Goal: Transaction & Acquisition: Book appointment/travel/reservation

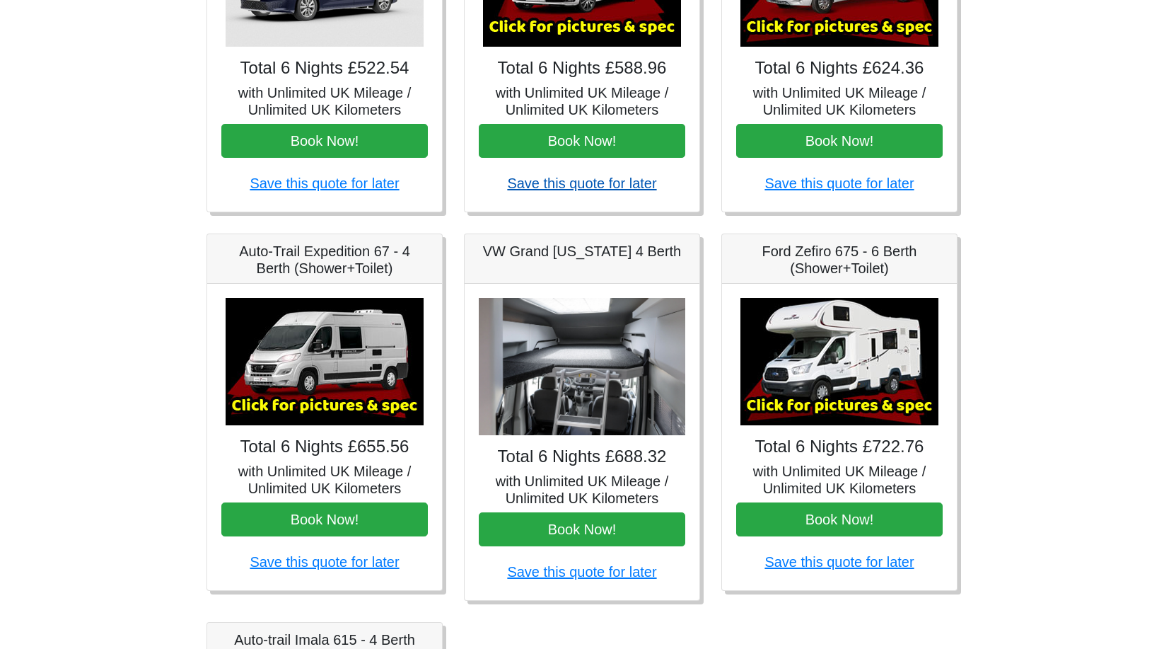
scroll to position [380, 0]
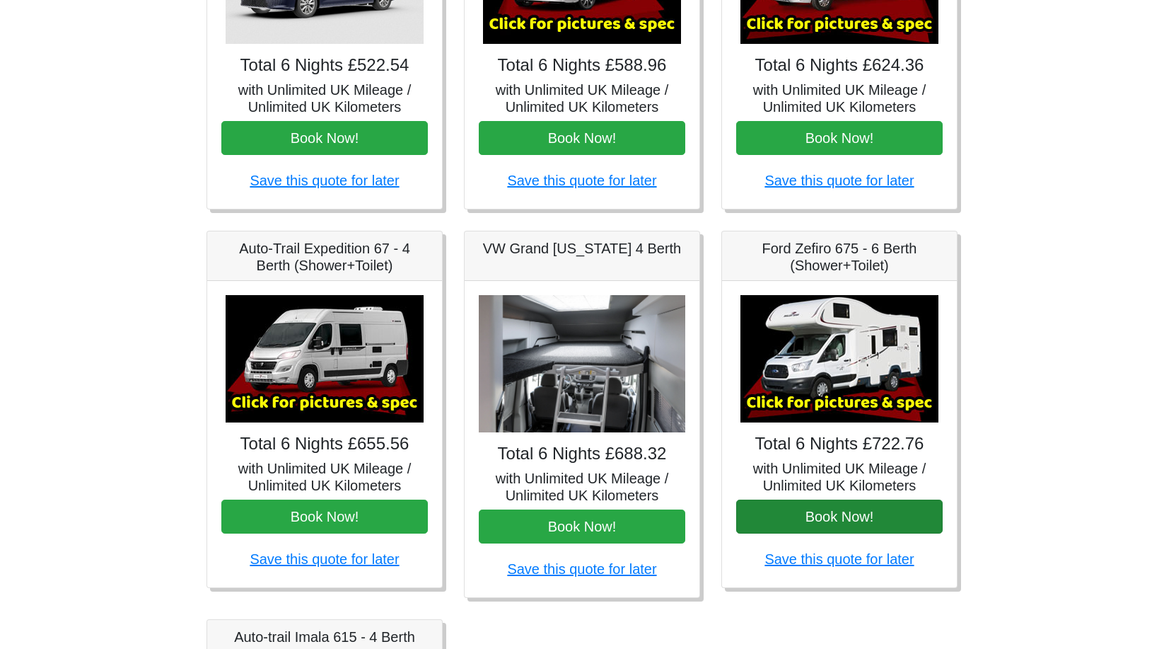
click at [830, 518] on button "Book Now!" at bounding box center [839, 516] width 207 height 34
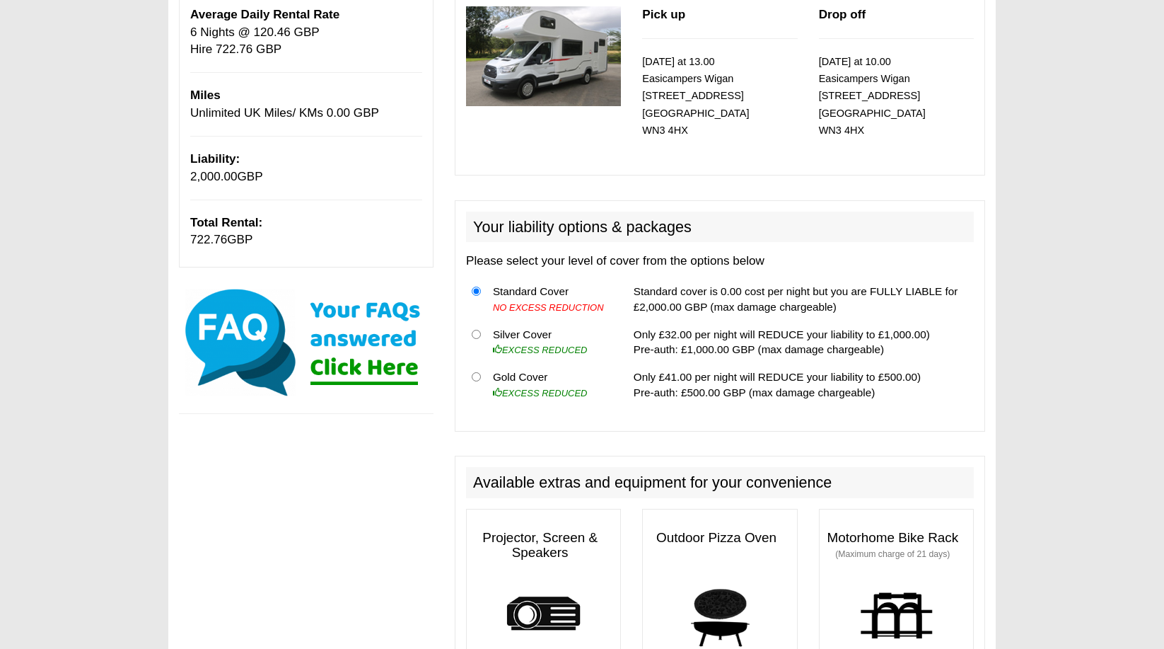
scroll to position [223, 0]
click at [477, 329] on input "radio" at bounding box center [476, 333] width 9 height 9
radio input "true"
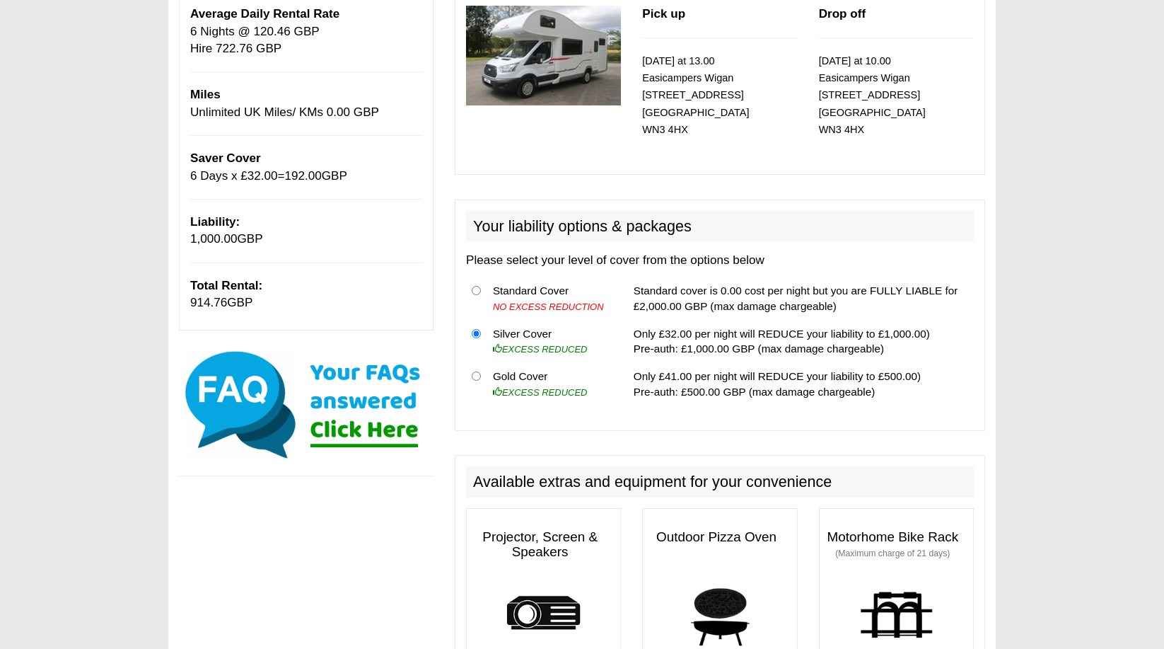
click at [477, 371] on input "radio" at bounding box center [476, 375] width 9 height 9
radio input "true"
click at [477, 329] on input "radio" at bounding box center [476, 333] width 9 height 9
radio input "true"
click at [477, 371] on input "radio" at bounding box center [476, 375] width 9 height 9
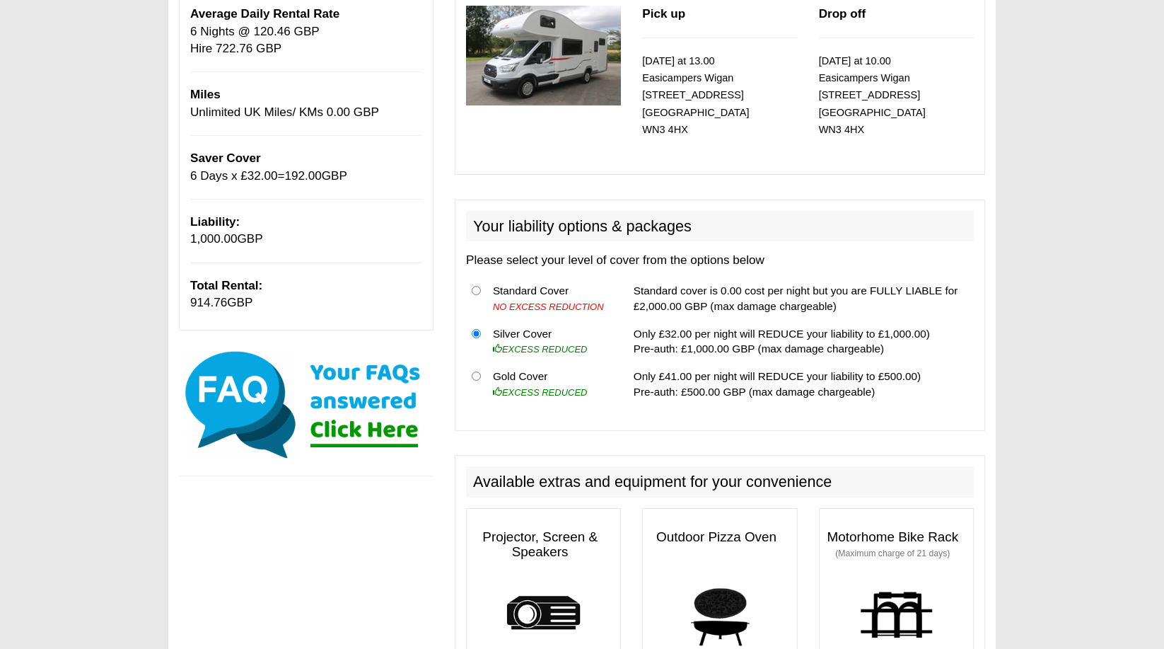
radio input "true"
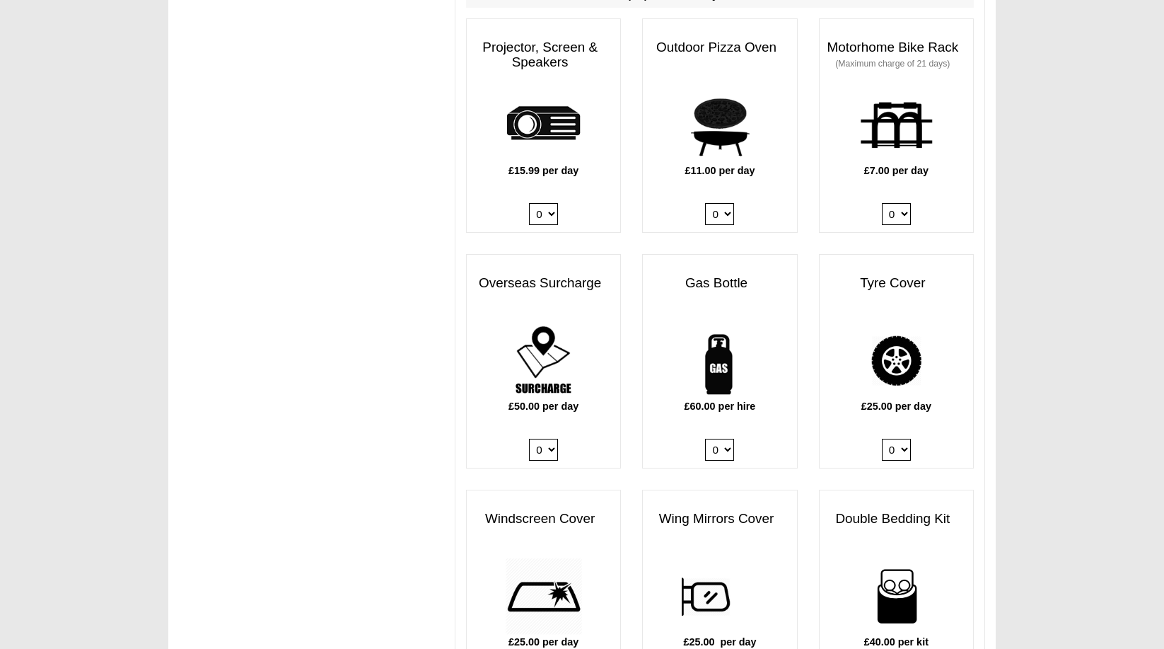
scroll to position [714, 0]
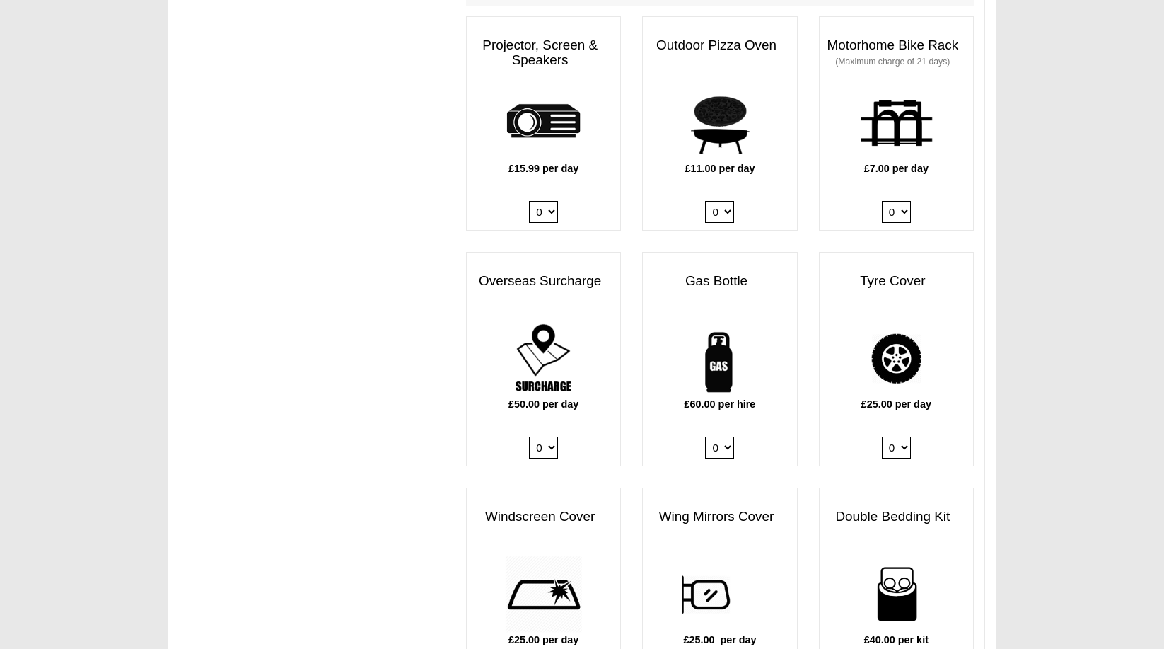
select select "Gas Bottle x QTY 1 @ 60.00 GBP per hire."
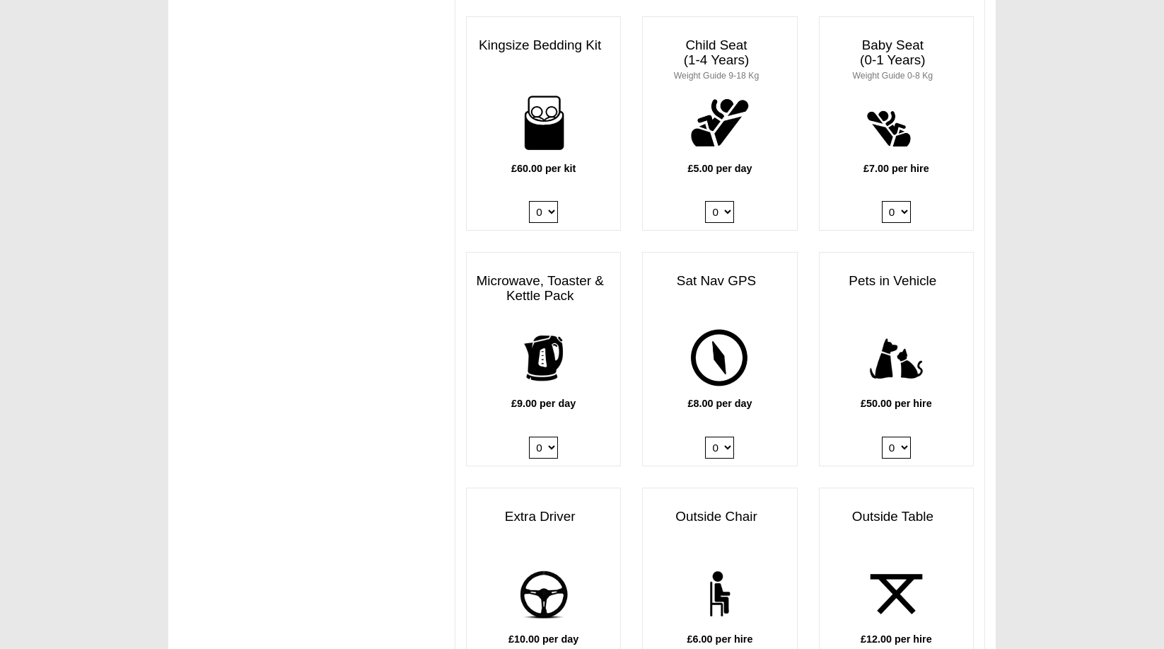
scroll to position [1422, 0]
select select "Kitchen Pack x QTY 1 @ 9.00 GBP per day."
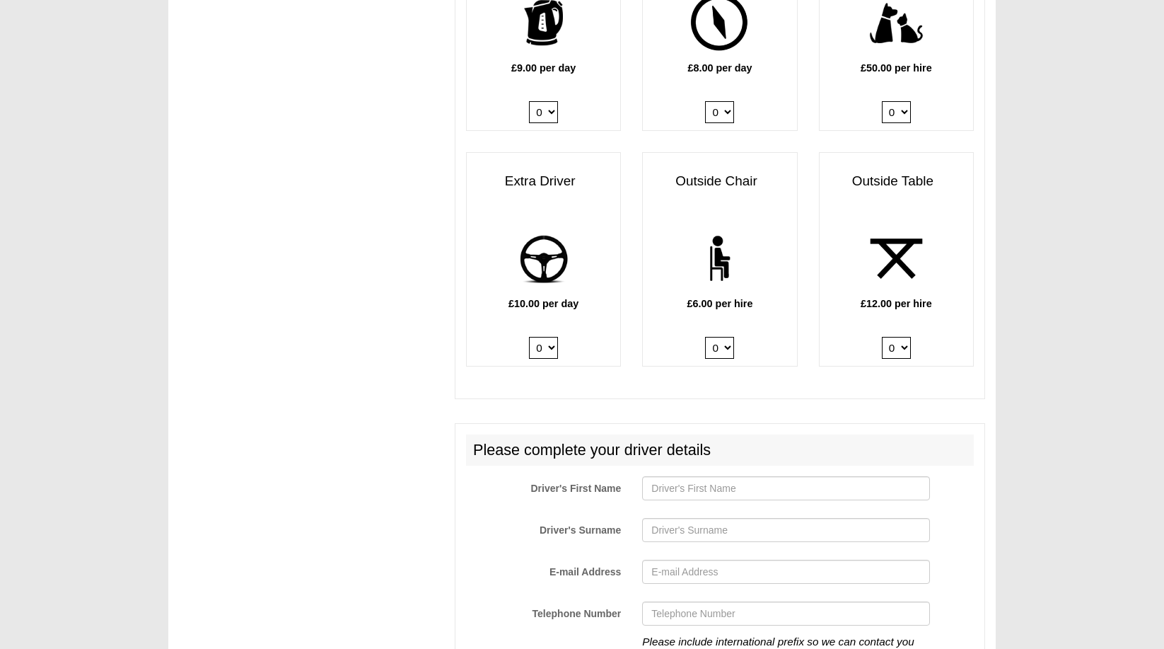
scroll to position [1757, 0]
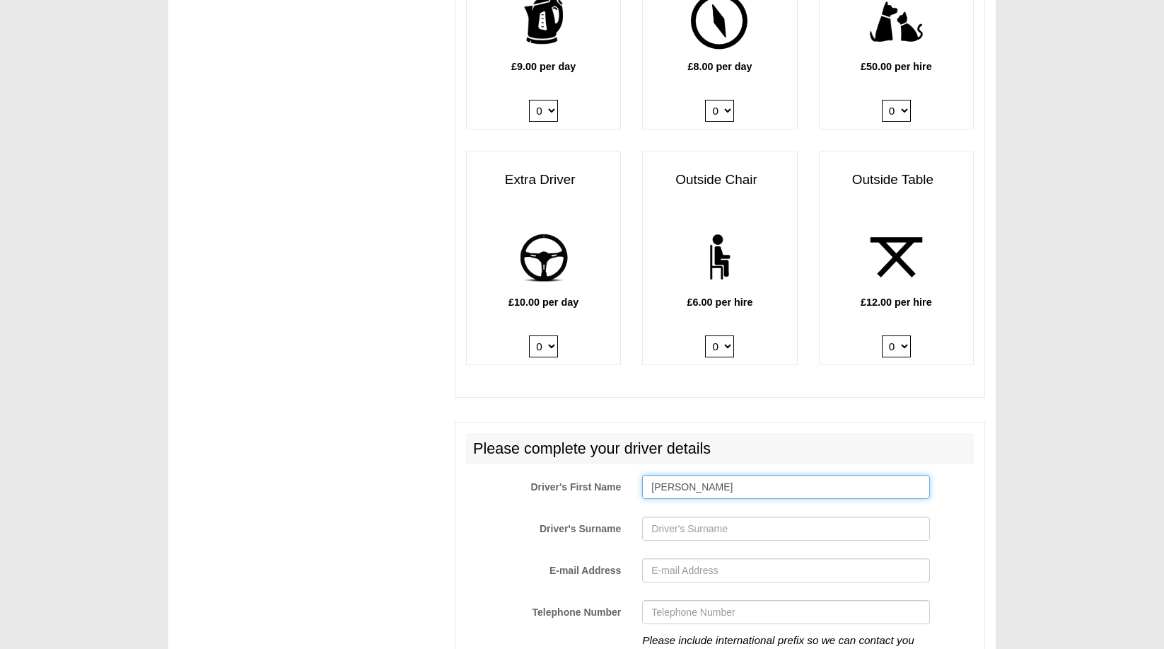
type input "Andrew"
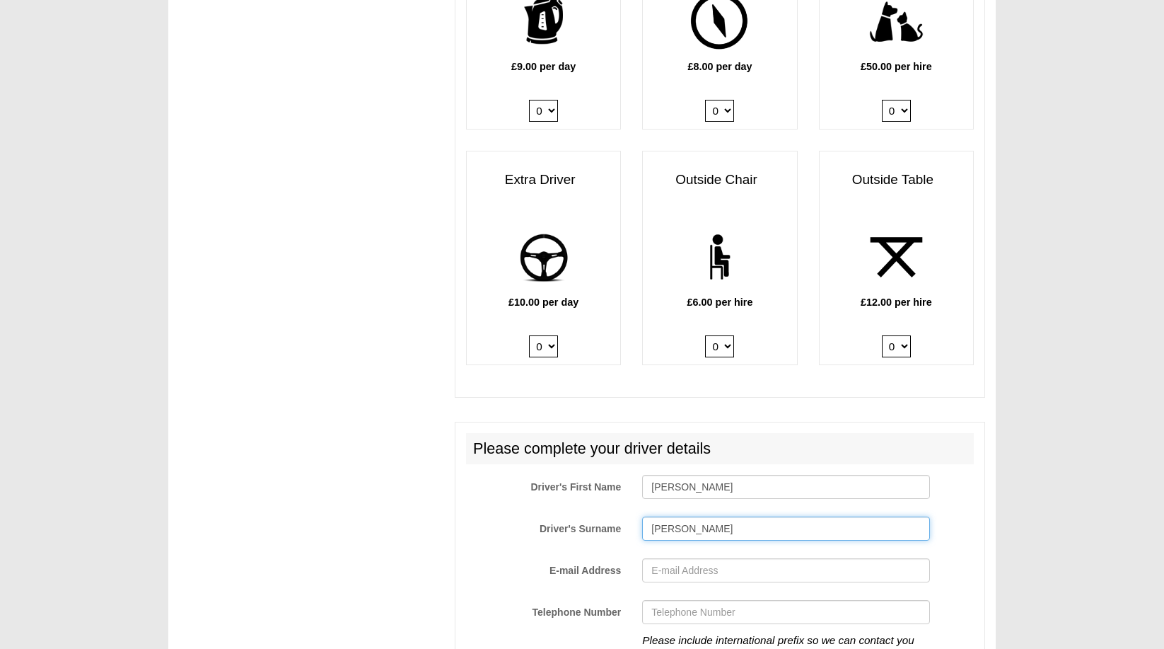
type input "Solomon"
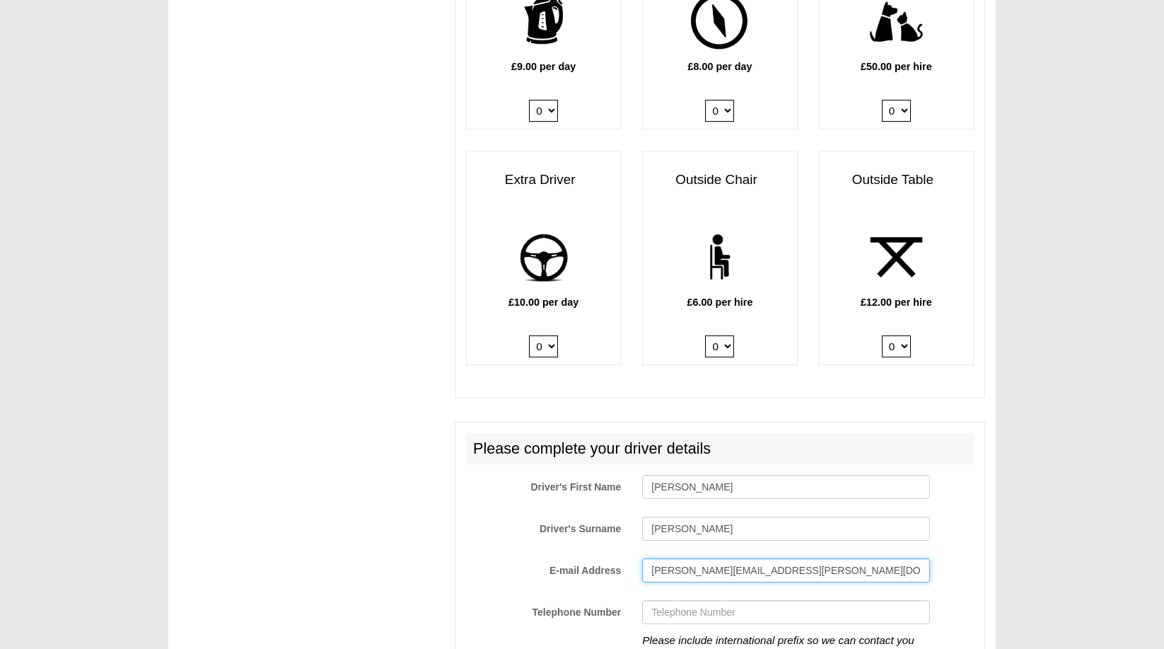
type input "natalie.perry@hotmail.com"
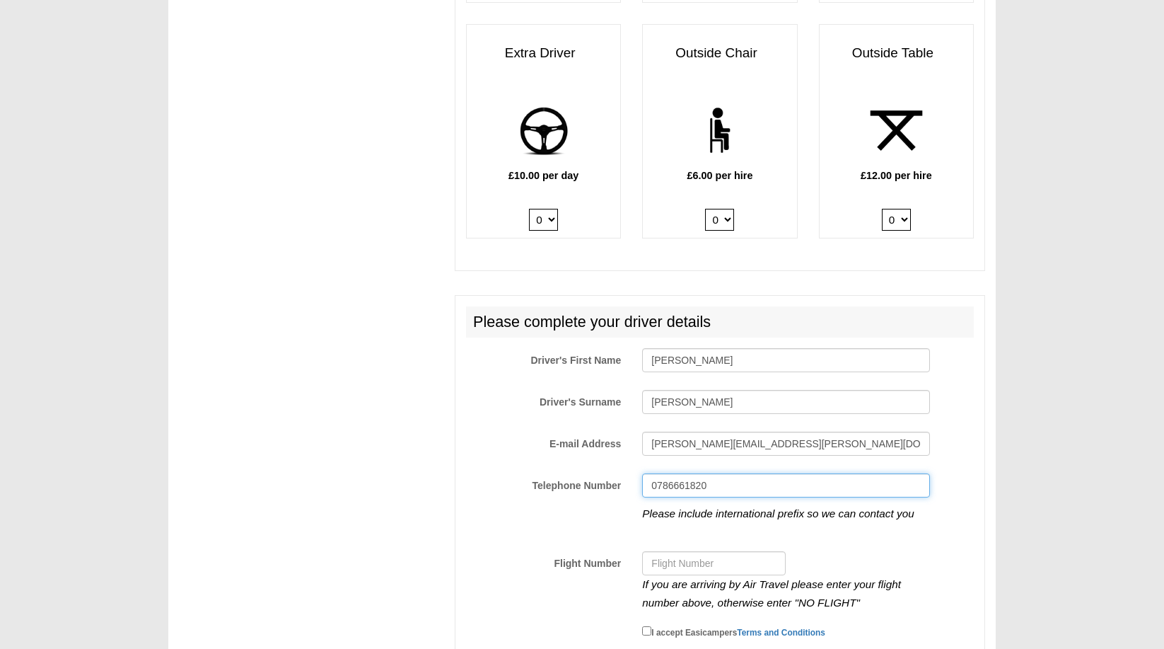
scroll to position [1907, 0]
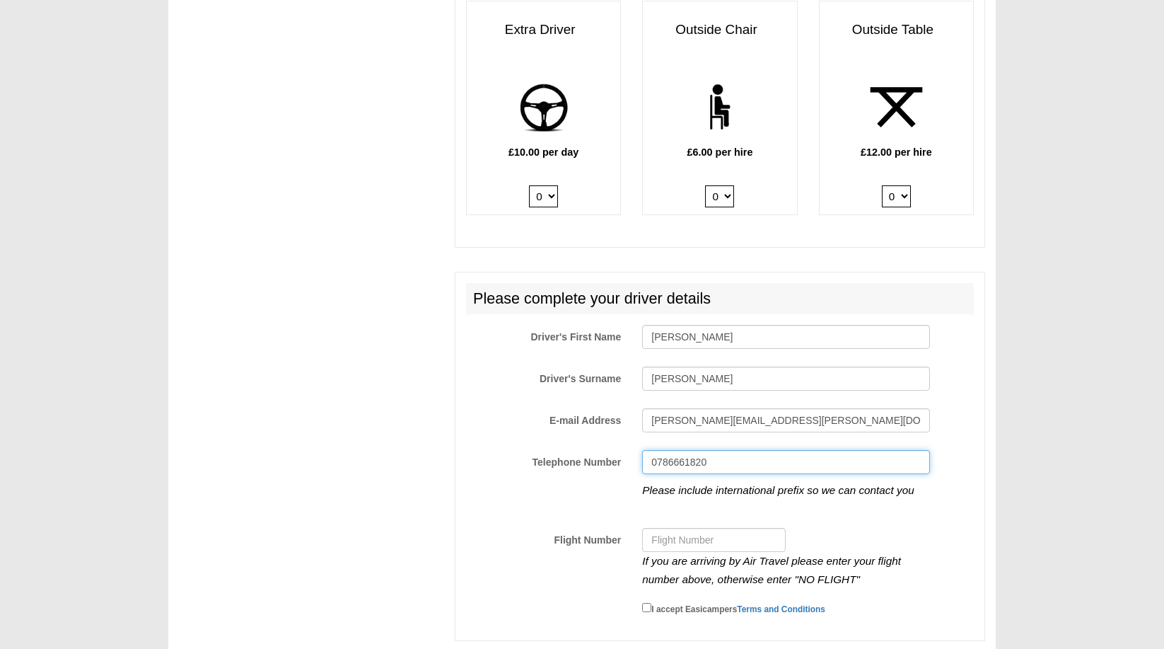
type input "0786661820"
click at [756, 528] on input "Flight Number" at bounding box center [714, 540] width 144 height 24
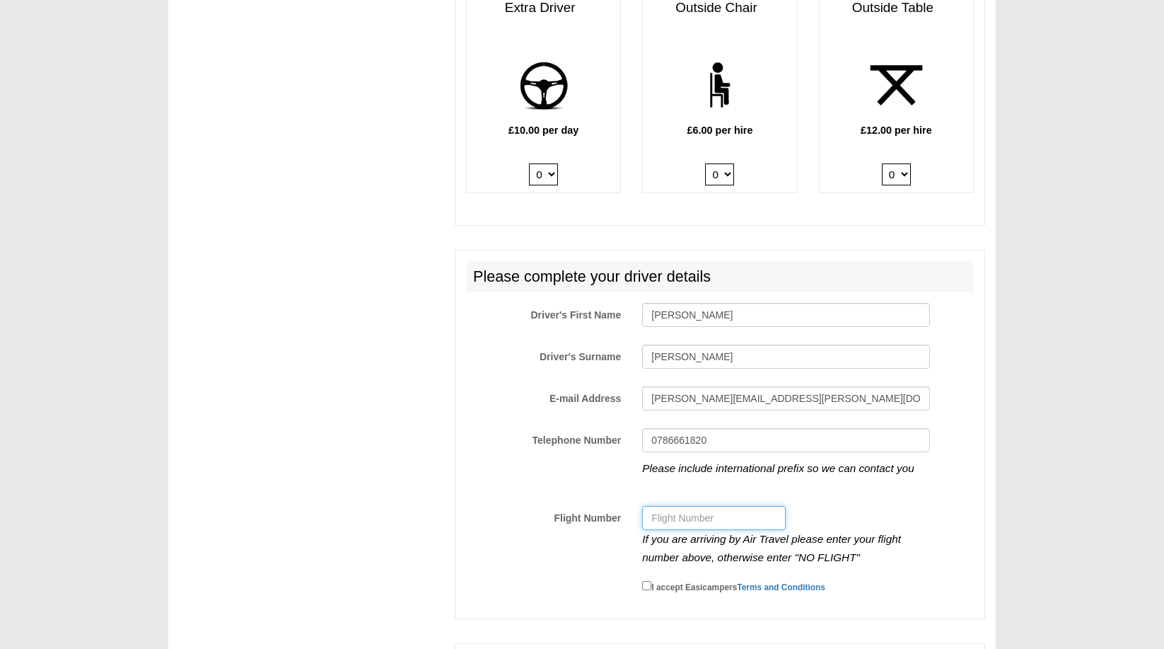
scroll to position [1978, 0]
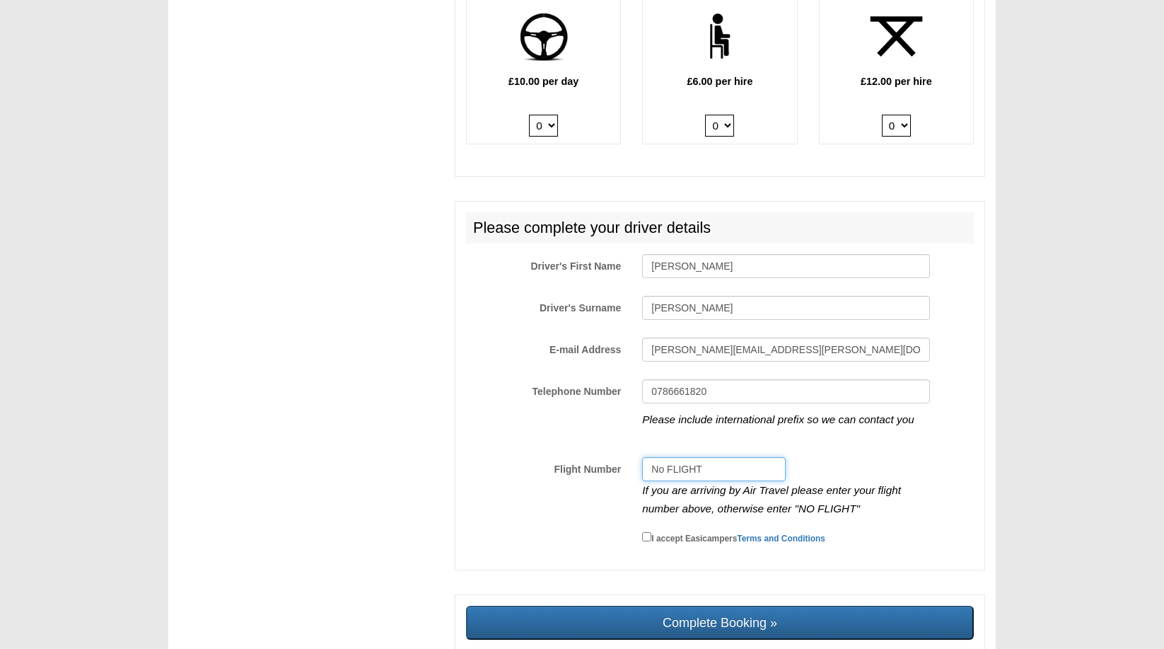
click at [663, 457] on input "No FLIGHT" at bounding box center [714, 469] width 144 height 24
type input "NO FLIGHT"
click at [644, 532] on input "I accept Easicampers Terms and Conditions" at bounding box center [646, 536] width 9 height 9
checkbox input "true"
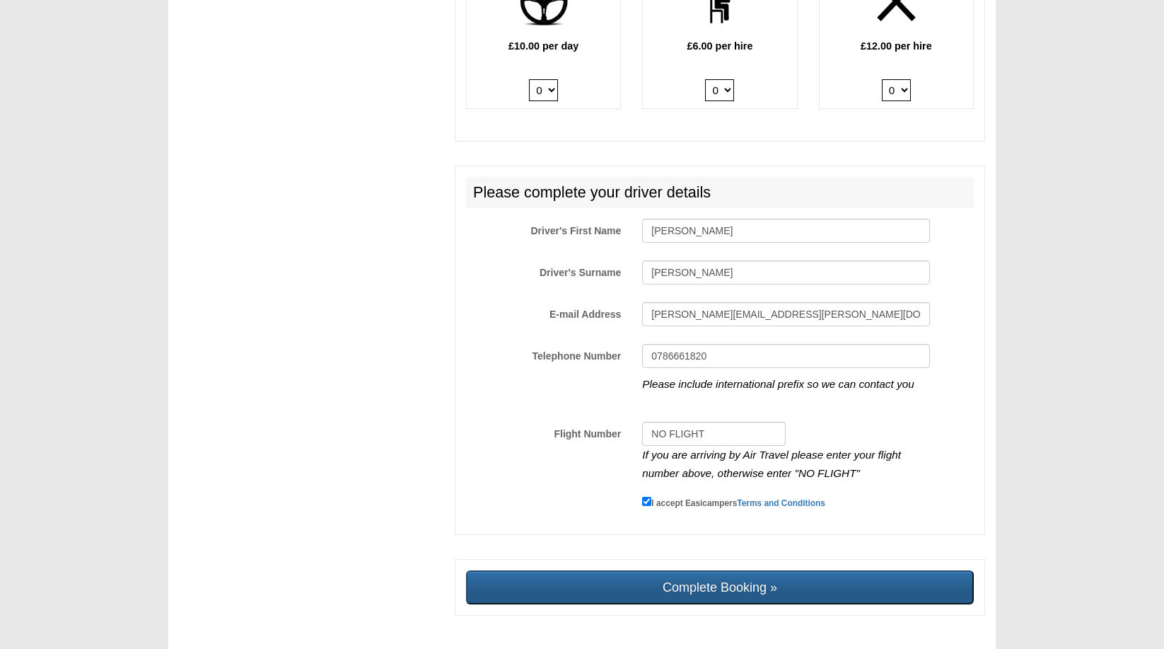
scroll to position [2013, 0]
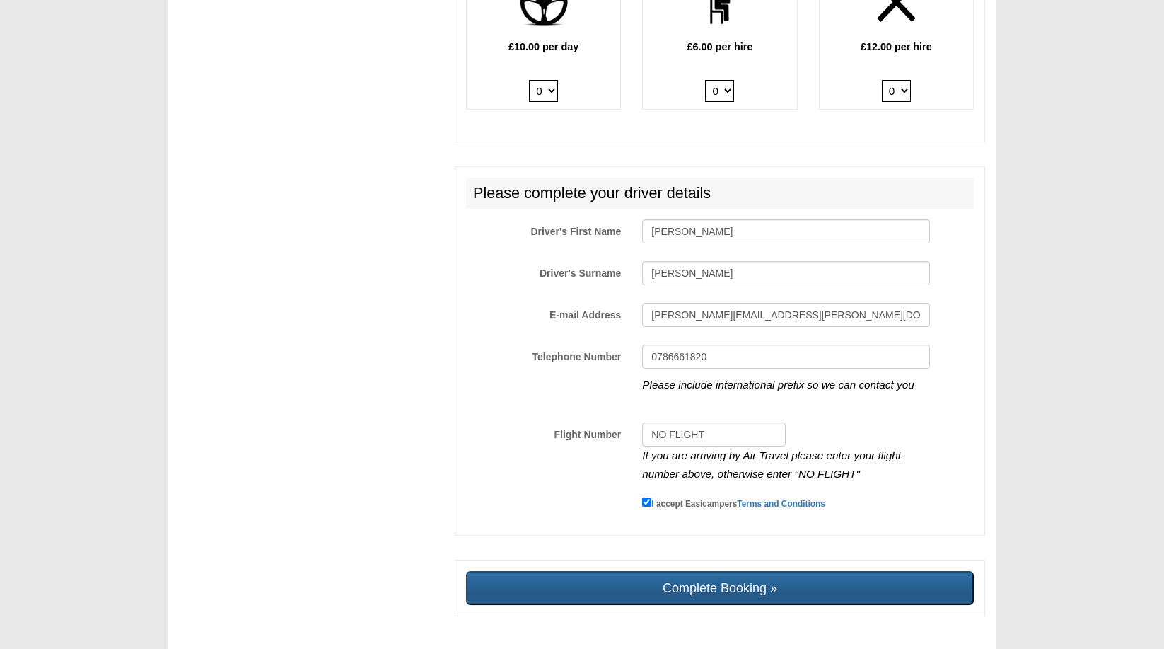
click at [777, 571] on input "Complete Booking »" at bounding box center [720, 588] width 508 height 34
type input "Sending, please wait..."
